Goal: Task Accomplishment & Management: Complete application form

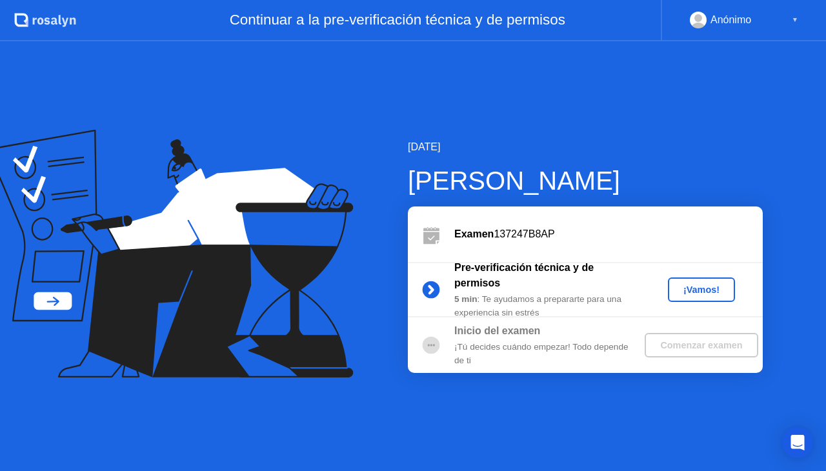
click at [679, 295] on div "¡Vamos!" at bounding box center [701, 290] width 57 height 10
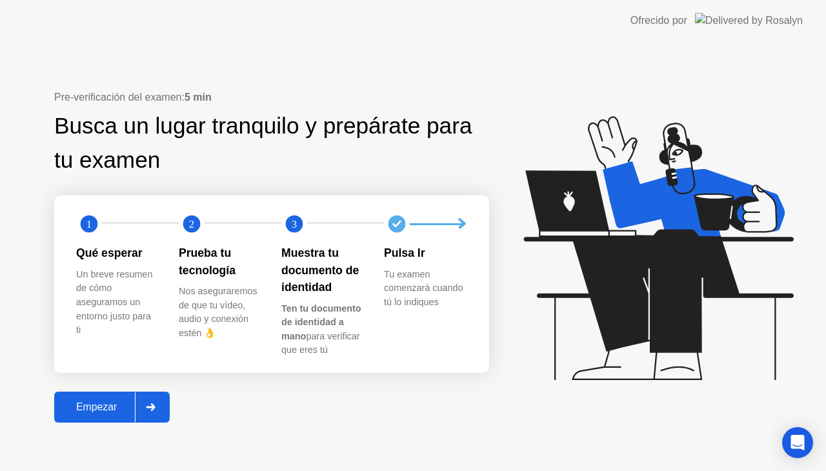
click at [83, 410] on div "Empezar" at bounding box center [96, 407] width 77 height 12
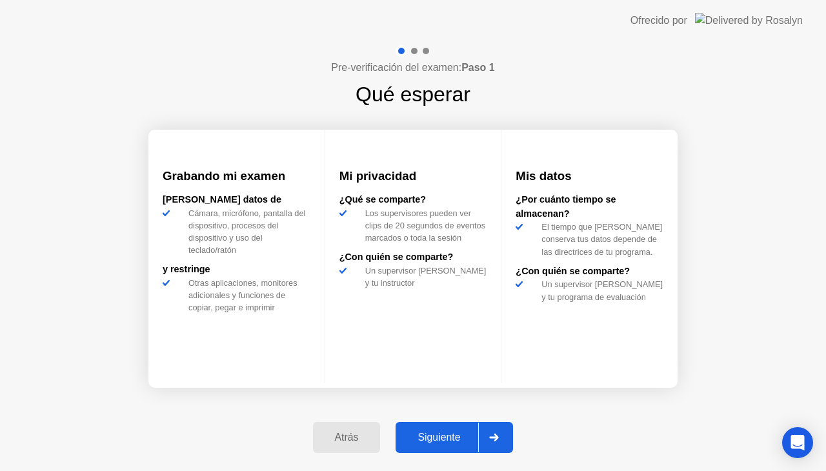
click at [452, 436] on div "Siguiente" at bounding box center [438, 438] width 79 height 12
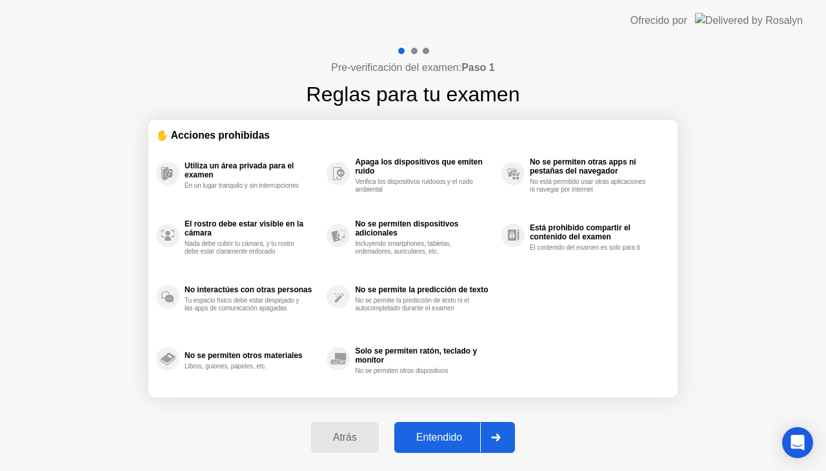
click at [452, 436] on div "Entendido" at bounding box center [439, 438] width 82 height 12
select select "**********"
select select "*******"
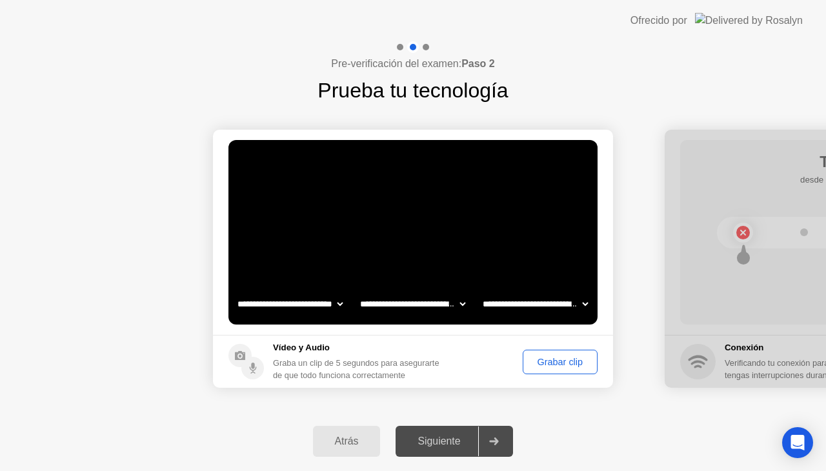
click at [548, 361] on div "Grabar clip" at bounding box center [560, 362] width 66 height 10
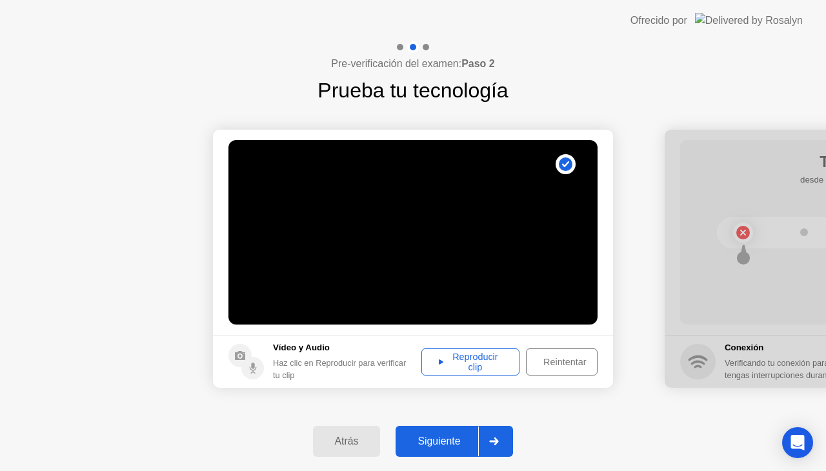
click at [457, 365] on div "Reproducir clip" at bounding box center [470, 362] width 89 height 21
click at [441, 449] on button "Siguiente" at bounding box center [454, 441] width 117 height 31
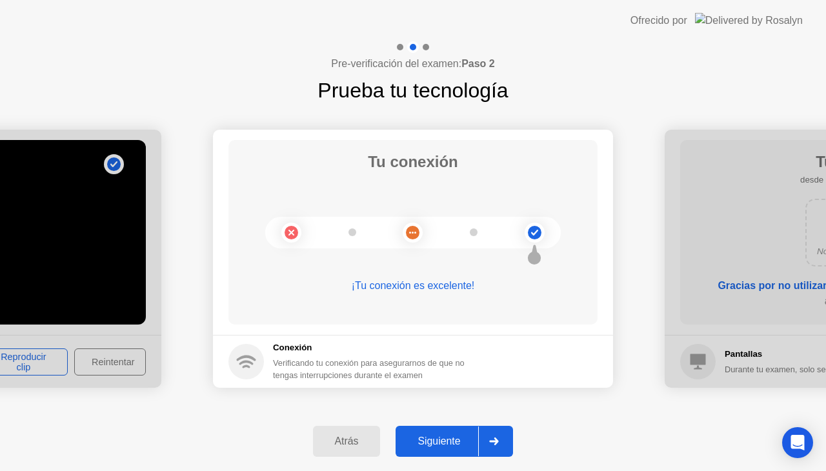
click at [436, 442] on div "Siguiente" at bounding box center [438, 442] width 79 height 12
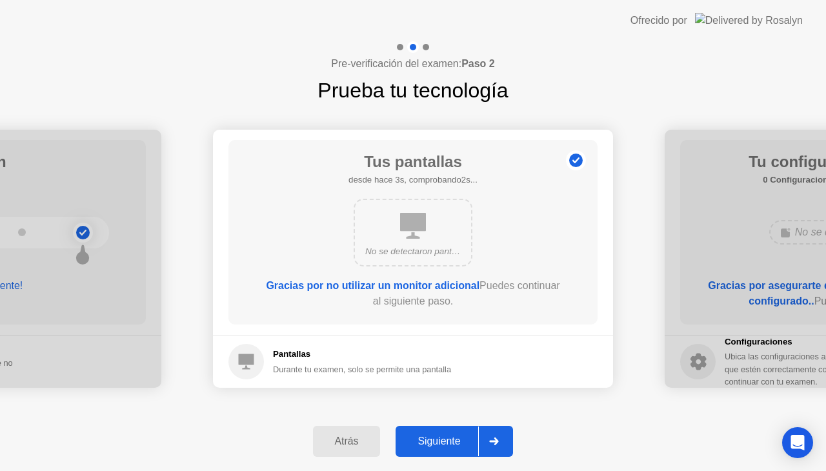
click at [436, 442] on div "Siguiente" at bounding box center [438, 442] width 79 height 12
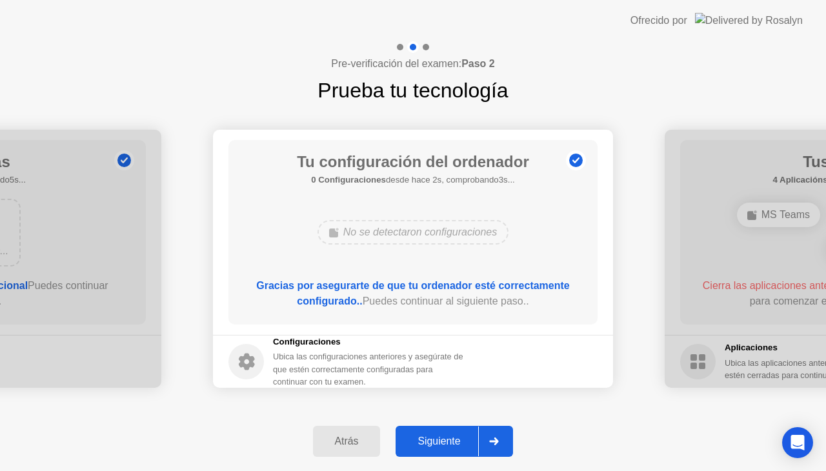
click at [436, 442] on div "Siguiente" at bounding box center [438, 442] width 79 height 12
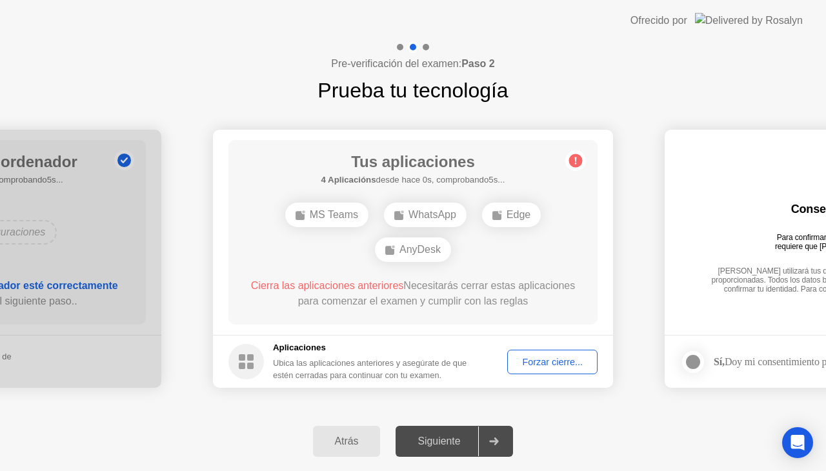
click at [537, 364] on div "Forzar cierre..." at bounding box center [552, 362] width 81 height 10
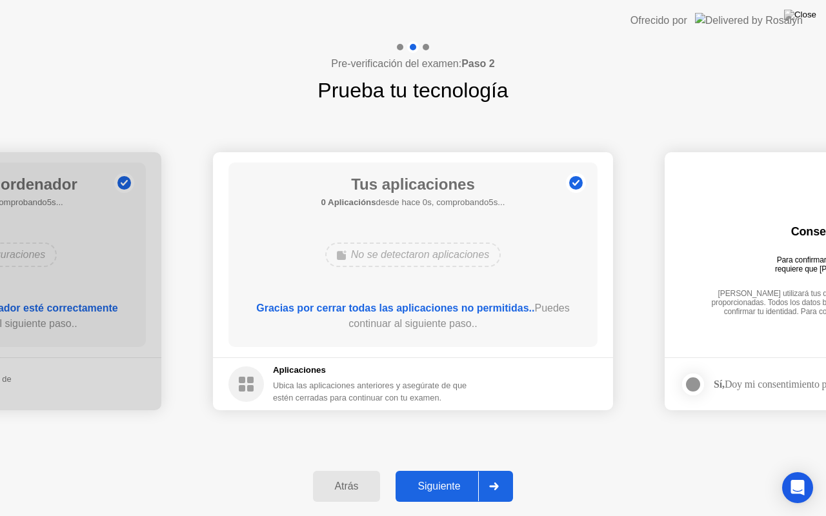
click at [697, 38] on div "Ofrecido por" at bounding box center [716, 20] width 172 height 41
click at [443, 470] on button "Siguiente" at bounding box center [454, 486] width 117 height 31
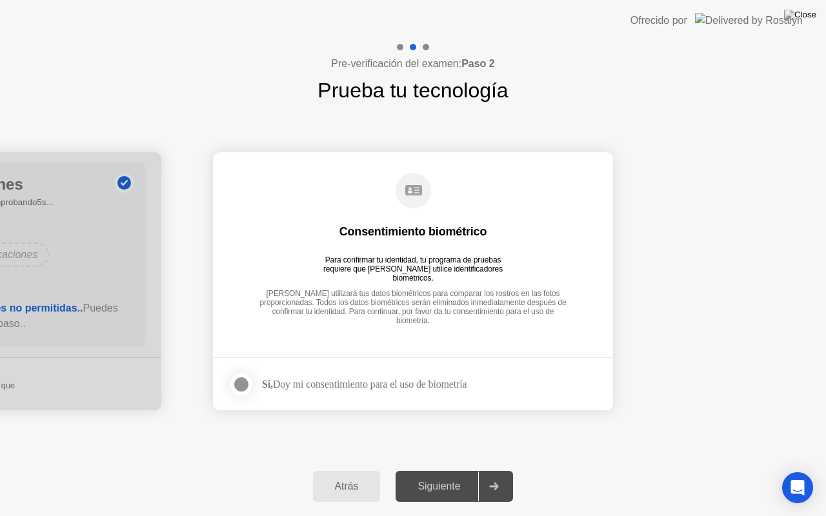
click at [242, 385] on div at bounding box center [241, 384] width 15 height 15
click at [450, 470] on button "Siguiente" at bounding box center [454, 486] width 117 height 31
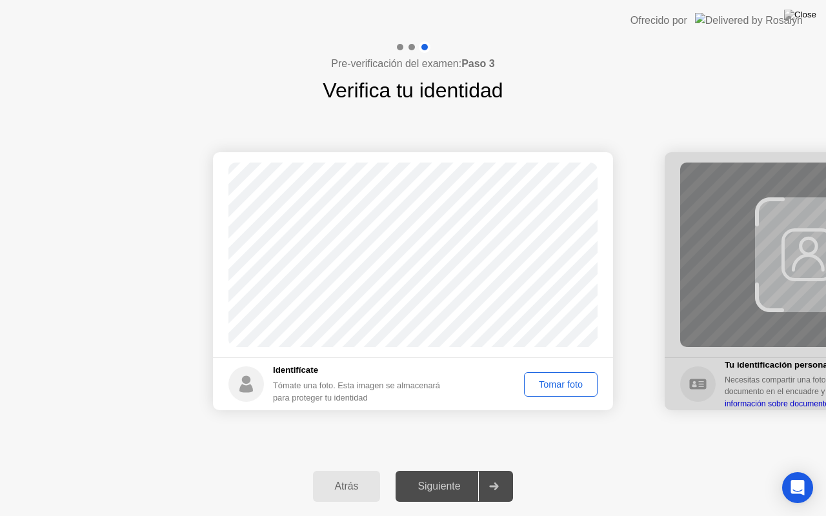
click at [547, 379] on div "Tomar foto" at bounding box center [560, 384] width 65 height 10
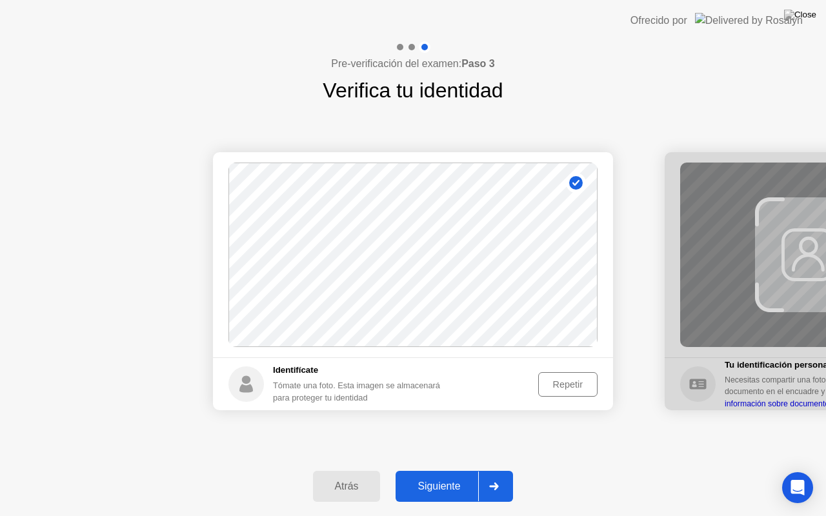
click at [547, 379] on div "Repetir" at bounding box center [568, 384] width 50 height 10
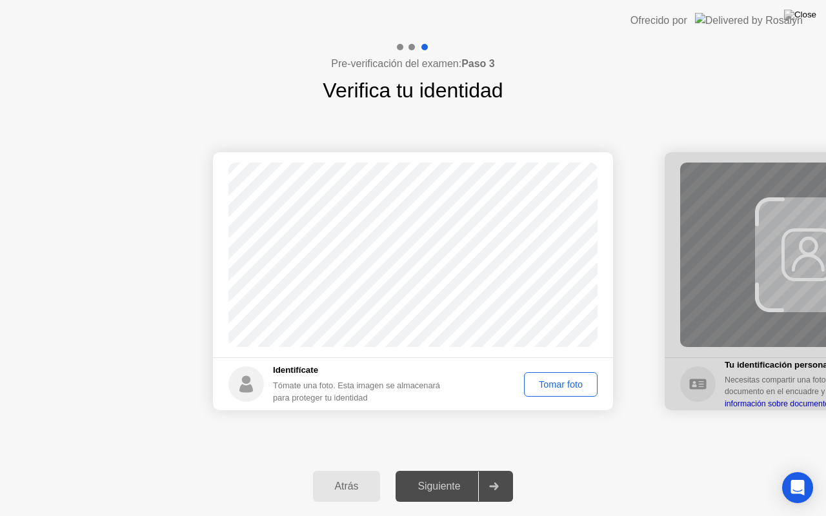
click at [547, 379] on div "Tomar foto" at bounding box center [560, 384] width 65 height 10
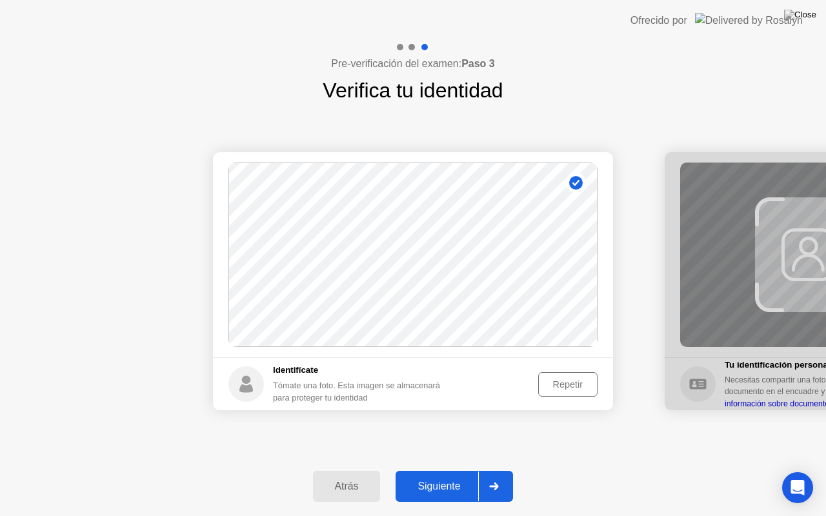
click at [547, 379] on div "Repetir" at bounding box center [568, 384] width 50 height 10
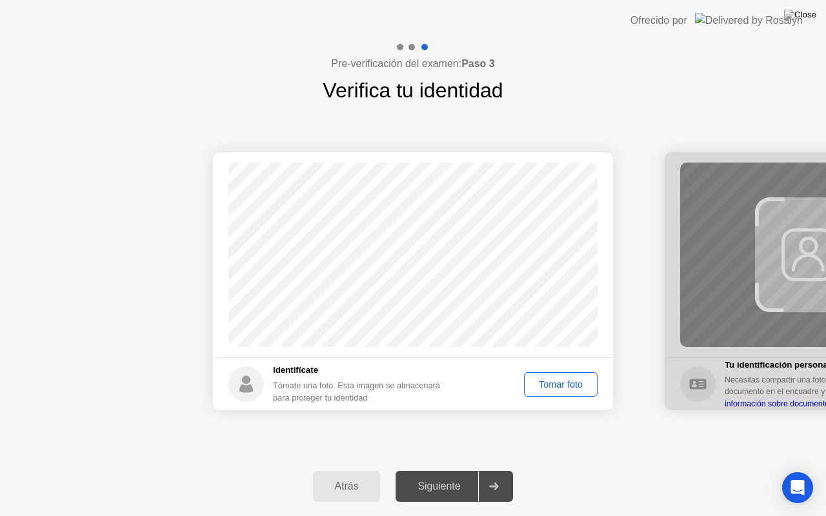
click at [547, 379] on div "Tomar foto" at bounding box center [560, 384] width 65 height 10
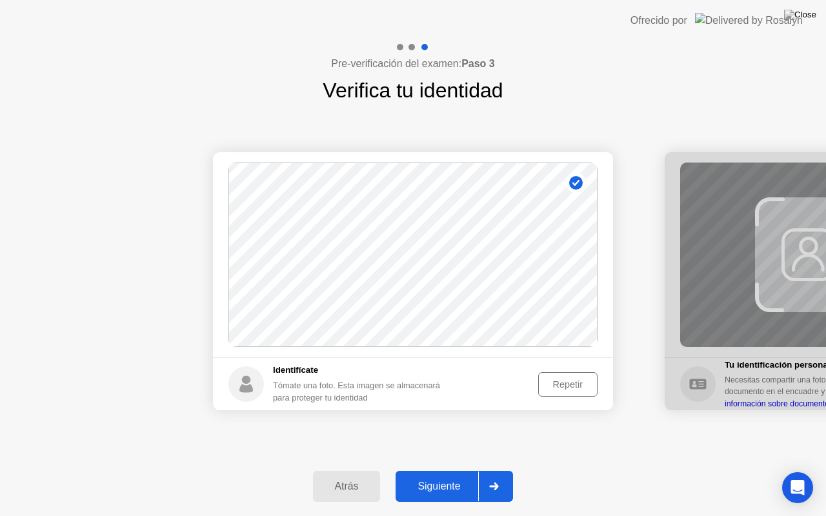
click at [450, 470] on button "Siguiente" at bounding box center [454, 486] width 117 height 31
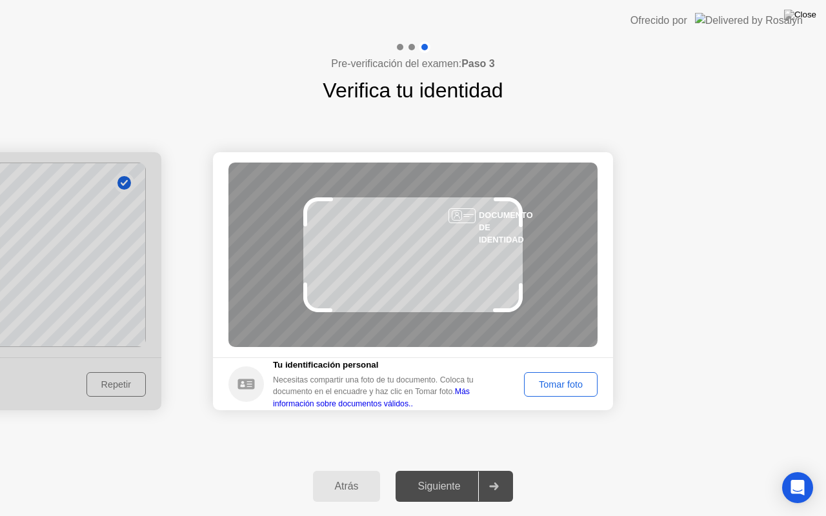
click at [578, 383] on div "Tomar foto" at bounding box center [560, 384] width 65 height 10
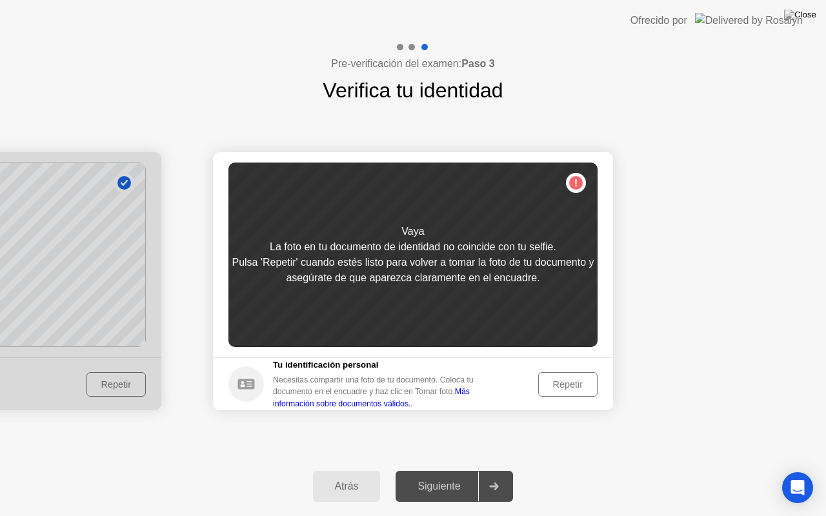
click at [577, 383] on div "Repetir" at bounding box center [568, 384] width 50 height 10
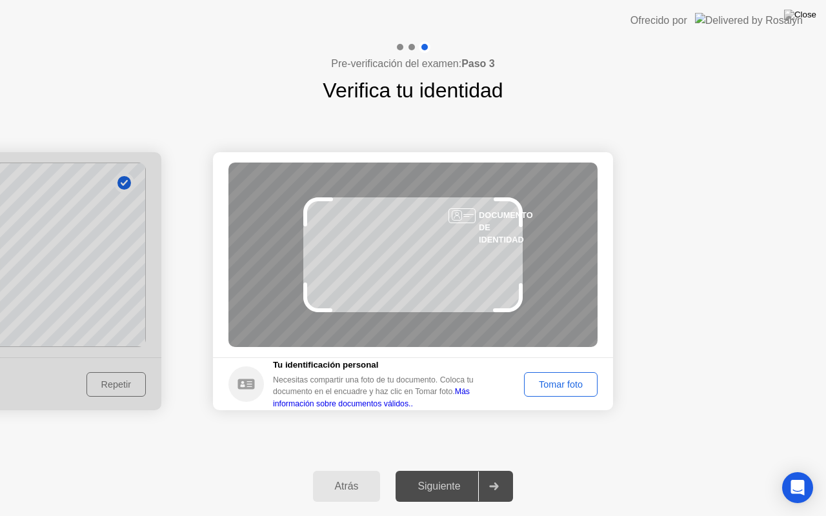
click at [574, 382] on div "Tomar foto" at bounding box center [560, 384] width 65 height 10
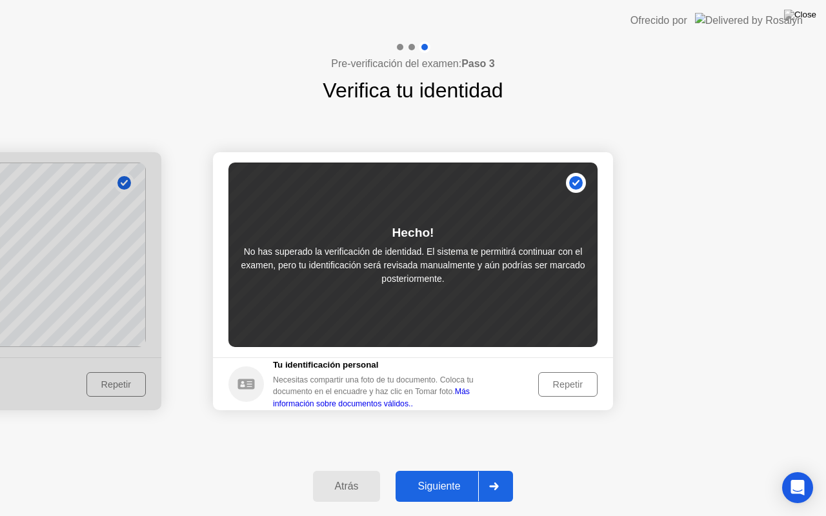
click at [448, 470] on button "Siguiente" at bounding box center [454, 486] width 117 height 31
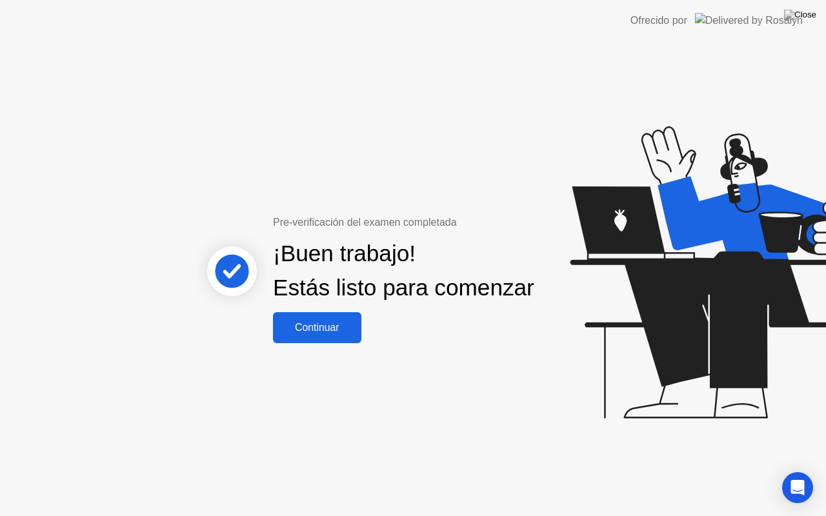
click at [312, 353] on div "Pre-verificación del examen completada ¡Buen trabajo! Estás listo para comenzar…" at bounding box center [413, 278] width 826 height 475
click at [312, 334] on div "Continuar" at bounding box center [317, 328] width 81 height 12
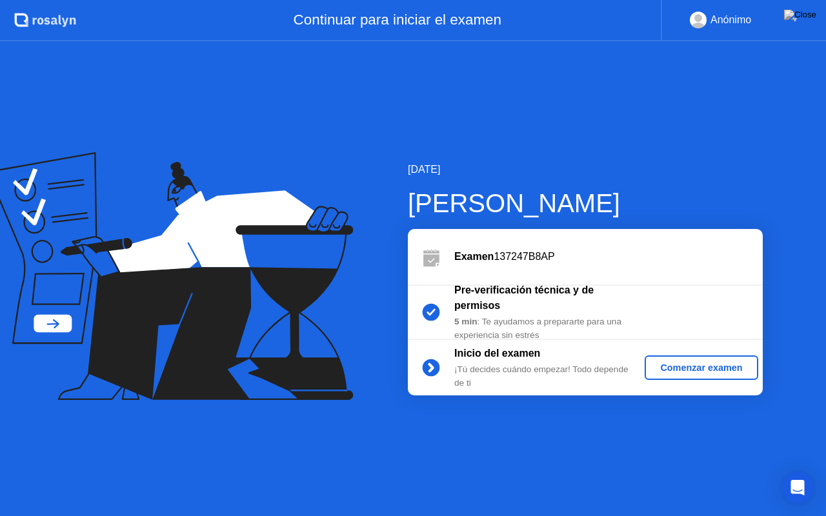
click at [670, 372] on div "Comenzar examen" at bounding box center [701, 368] width 103 height 10
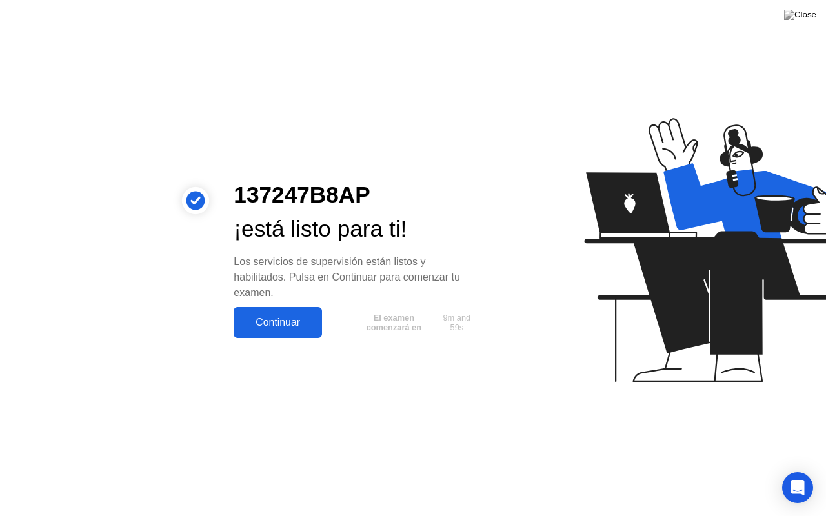
click at [271, 330] on button "Continuar" at bounding box center [278, 322] width 88 height 31
